Goal: Task Accomplishment & Management: Use online tool/utility

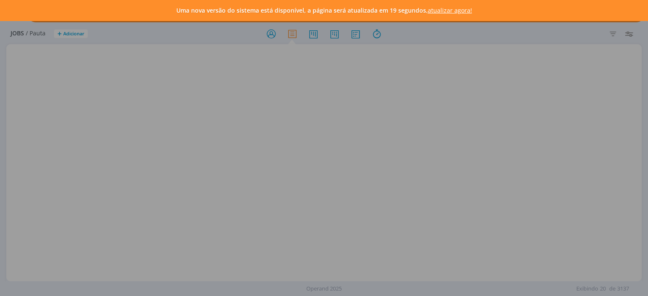
click at [335, 38] on div "Uma nova versão do sistema está disponível, a página será atualizada em 19 segu…" at bounding box center [324, 148] width 648 height 296
click at [444, 13] on link "atualizar agora!" at bounding box center [449, 10] width 44 height 8
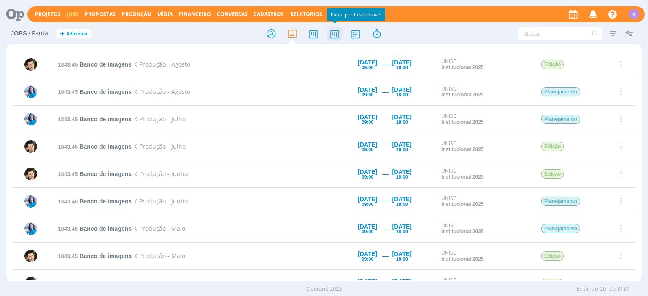
click at [338, 37] on icon at bounding box center [334, 34] width 15 height 16
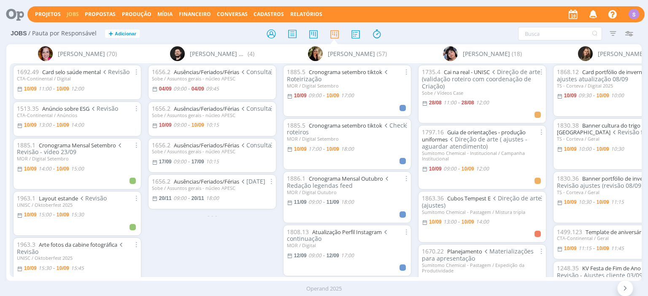
click at [196, 150] on div "Sobe / Assuntos gerais - núcleo APESC" at bounding box center [212, 151] width 121 height 5
click at [196, 145] on link "Ausências/Feriados/Férias" at bounding box center [206, 146] width 65 height 8
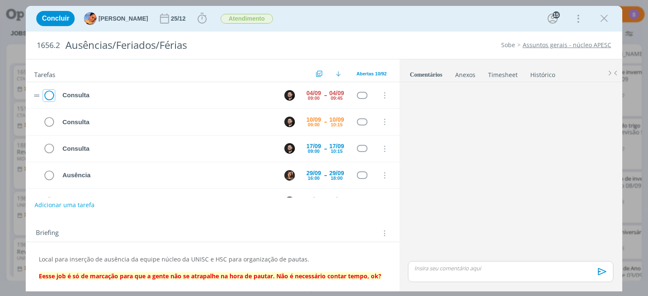
click at [48, 101] on icon "dialog" at bounding box center [49, 95] width 12 height 13
click at [48, 94] on icon "dialog" at bounding box center [49, 95] width 12 height 13
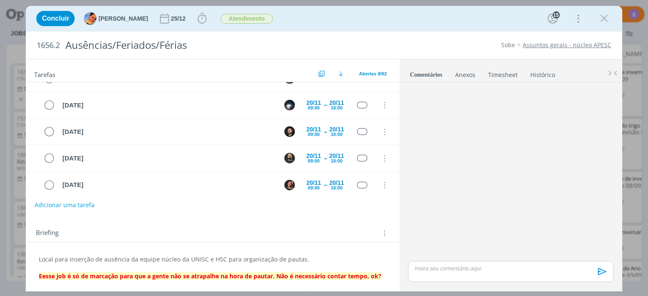
scroll to position [102, 0]
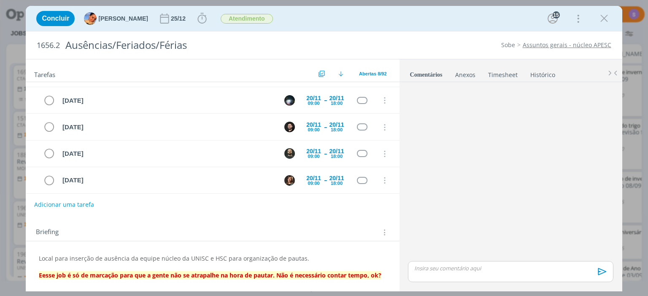
click at [83, 206] on button "Adicionar uma tarefa" at bounding box center [64, 205] width 60 height 14
type input "Licença"
click at [600, 21] on icon "dialog" at bounding box center [603, 18] width 13 height 13
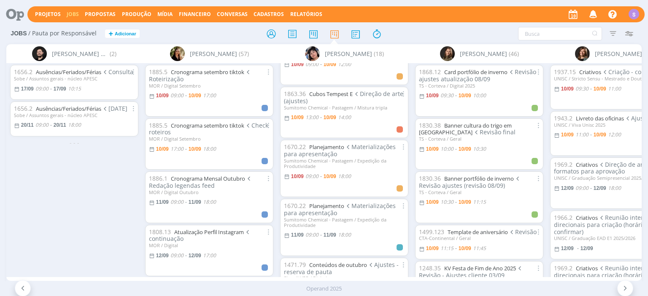
scroll to position [97, 0]
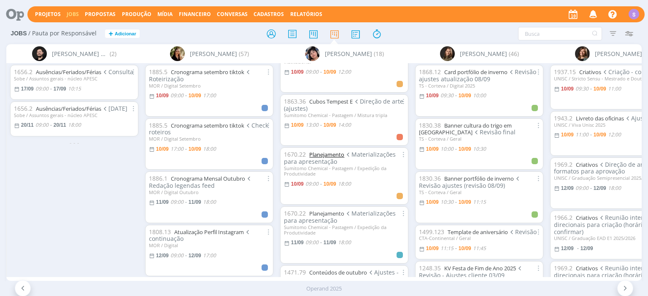
click at [328, 153] on link "Planejamento" at bounding box center [326, 155] width 35 height 8
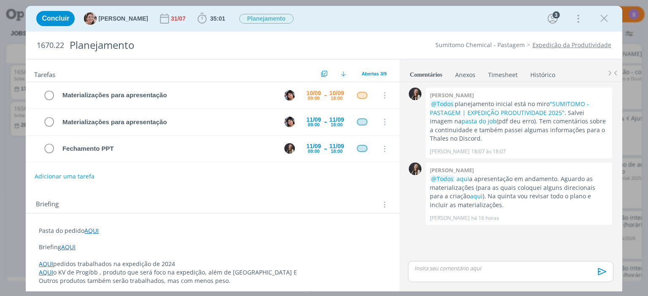
scroll to position [3, 0]
